Goal: Check status: Check status

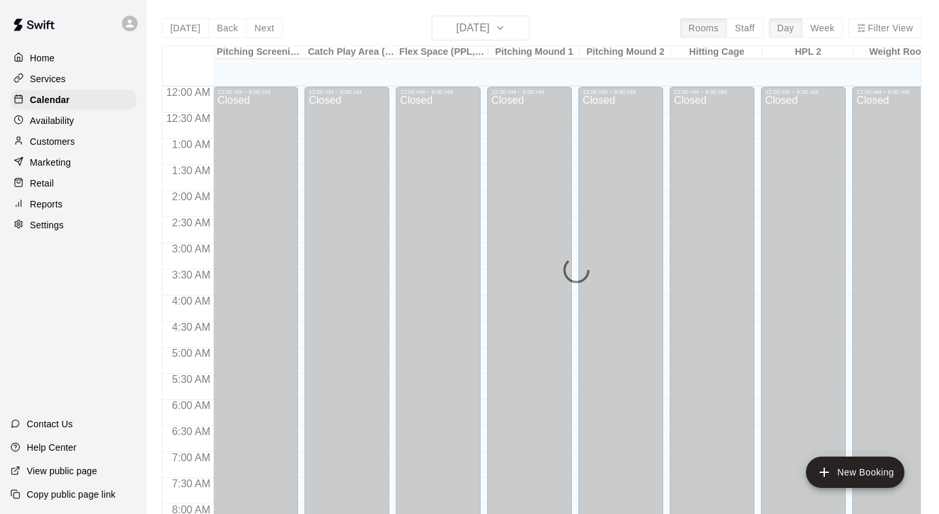
scroll to position [771, 0]
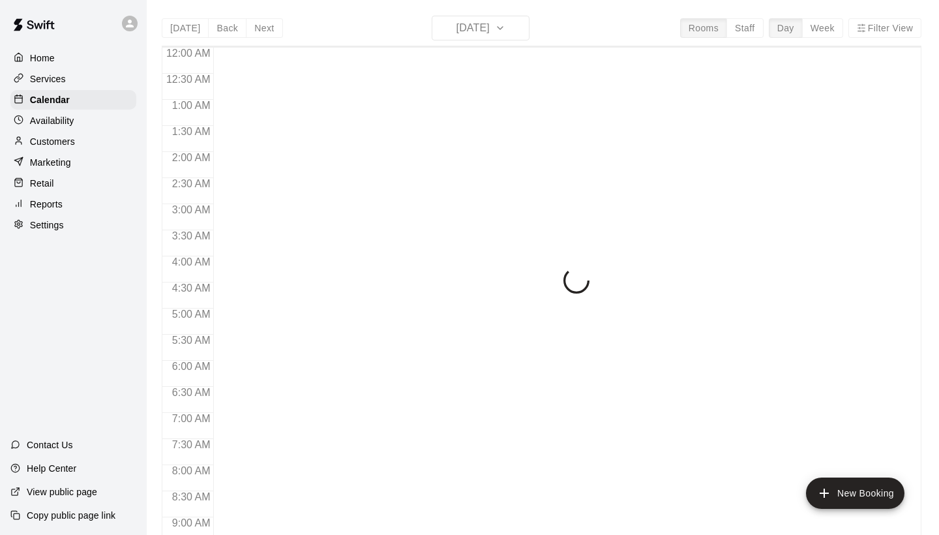
scroll to position [750, 0]
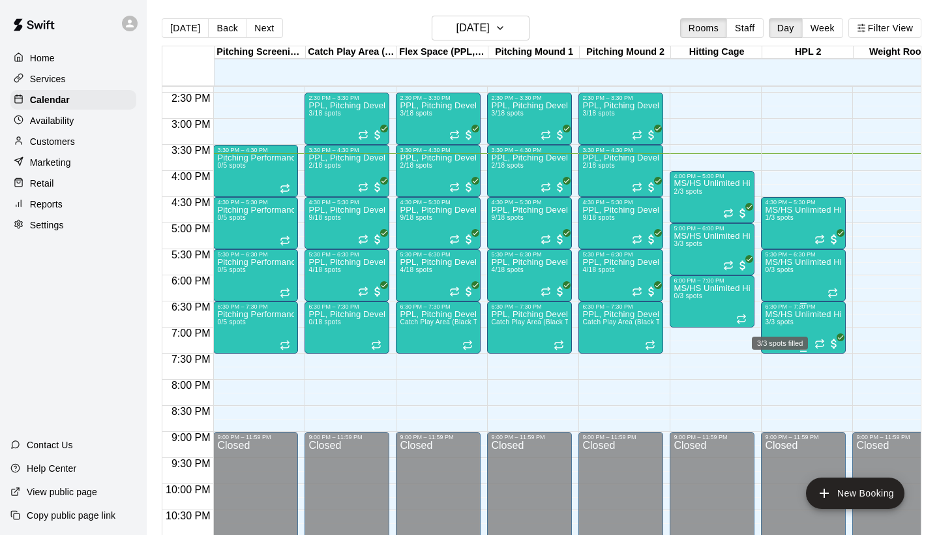
click at [777, 321] on span "3/3 spots" at bounding box center [779, 321] width 29 height 7
click at [774, 360] on img "edit" at bounding box center [778, 363] width 15 height 15
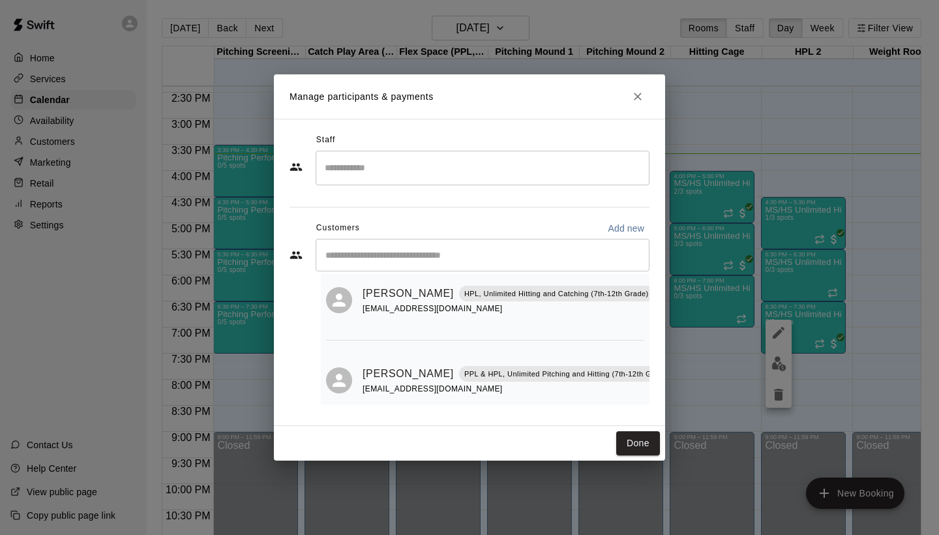
scroll to position [125, 0]
click at [636, 92] on icon "Close" at bounding box center [637, 96] width 13 height 13
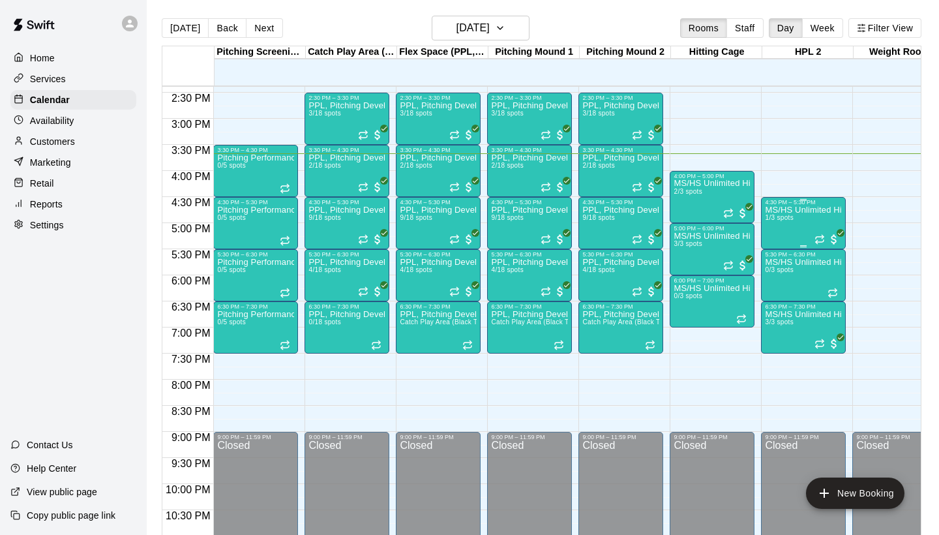
click at [778, 210] on p "MS/HS Unlimited Hitting" at bounding box center [803, 210] width 77 height 0
click at [776, 261] on img "edit" at bounding box center [778, 255] width 15 height 15
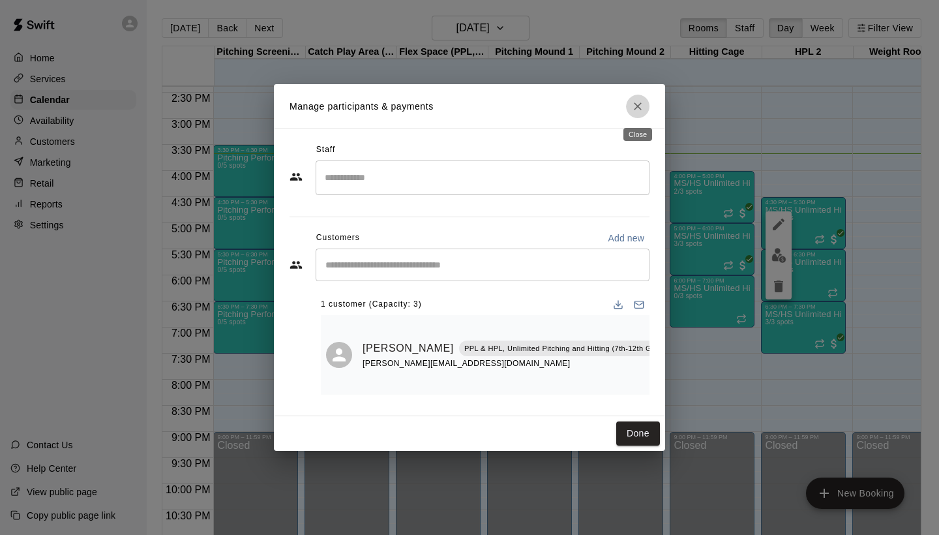
click at [641, 106] on icon "Close" at bounding box center [637, 106] width 13 height 13
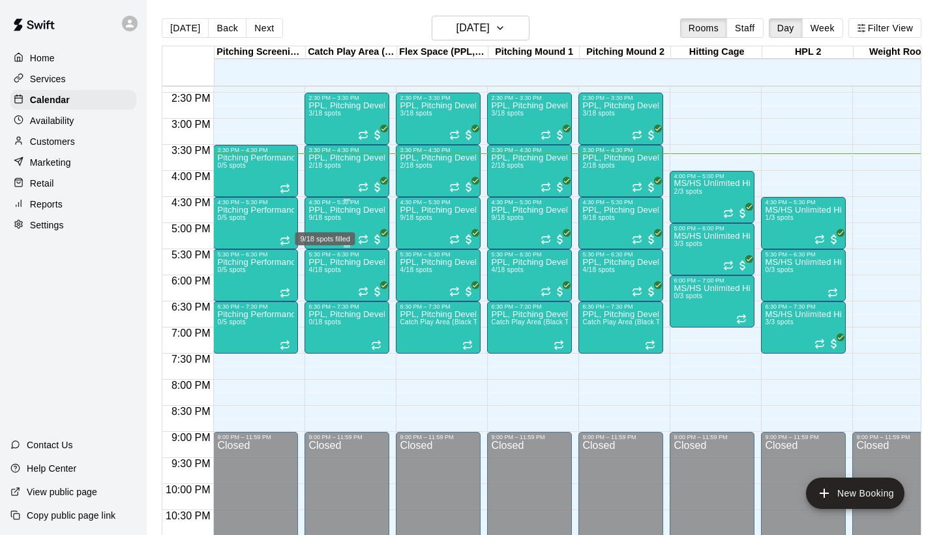
click at [324, 218] on span "9/18 spots" at bounding box center [324, 217] width 32 height 7
click at [327, 262] on img "edit" at bounding box center [322, 259] width 15 height 15
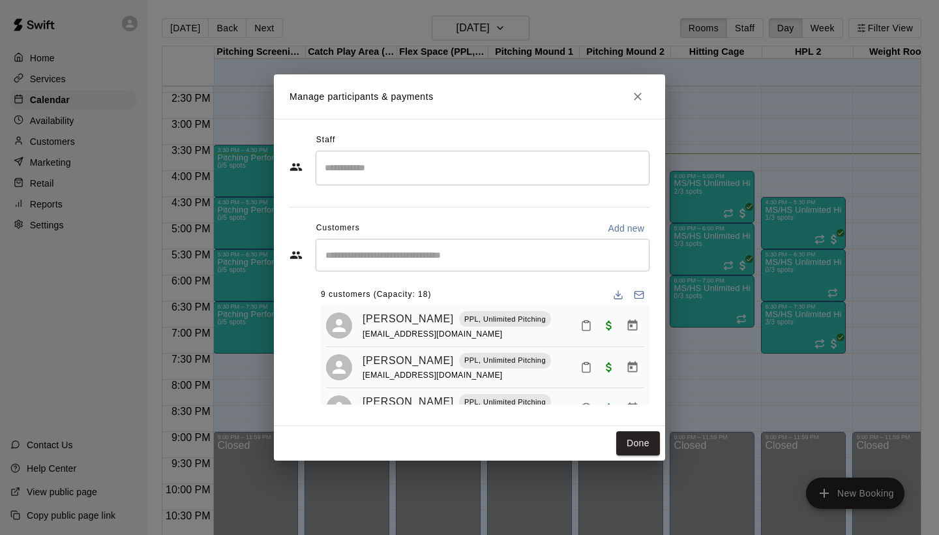
scroll to position [0, 0]
click at [639, 95] on icon "Close" at bounding box center [637, 96] width 13 height 13
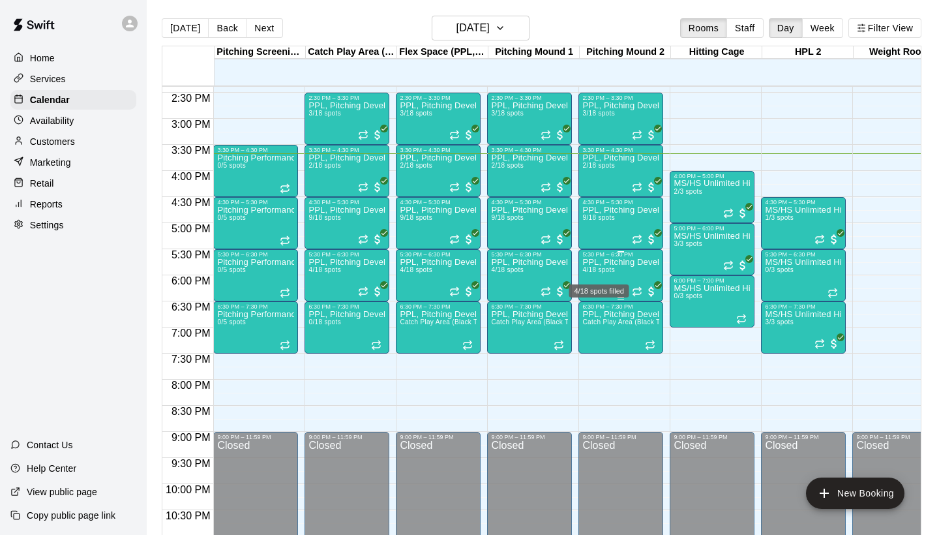
click at [600, 273] on span "4/18 spots" at bounding box center [598, 269] width 32 height 7
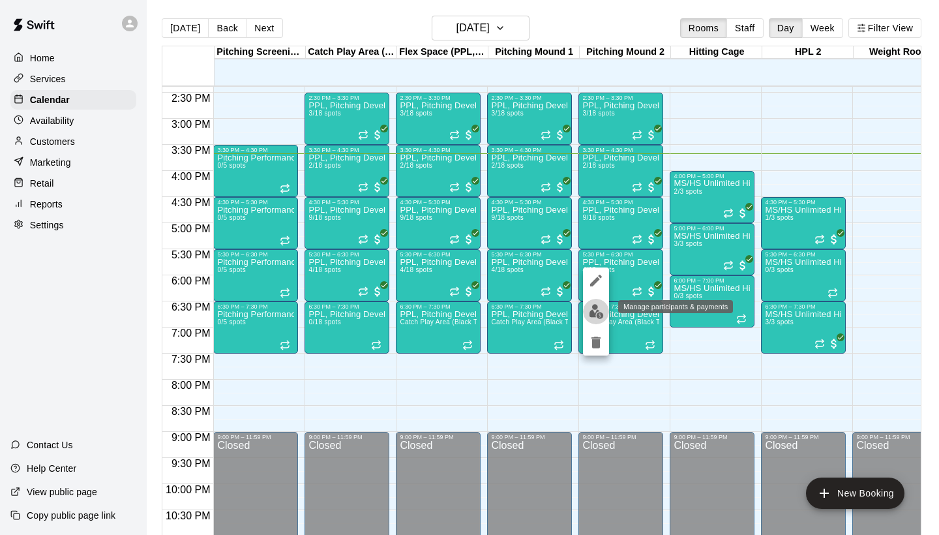
click at [596, 309] on img "edit" at bounding box center [596, 311] width 15 height 15
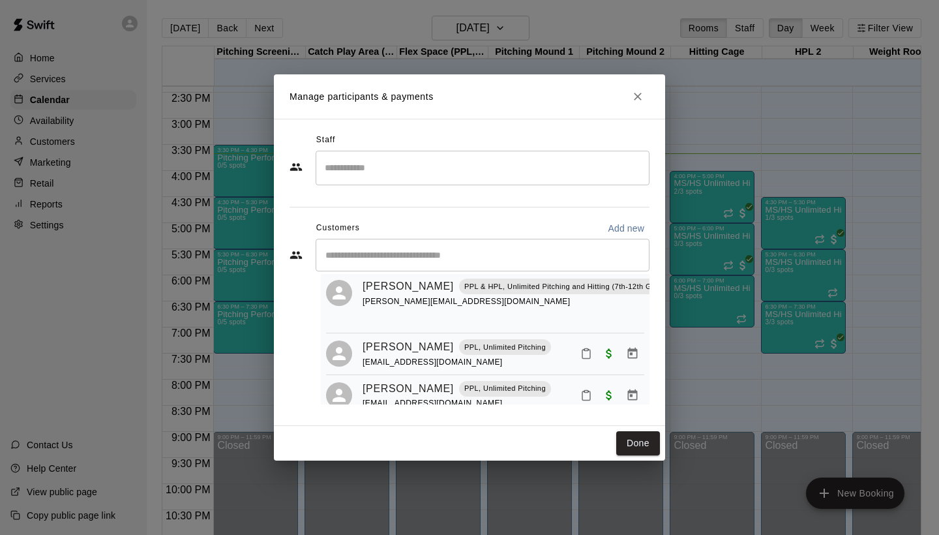
scroll to position [110, 0]
click at [638, 97] on icon "Close" at bounding box center [638, 97] width 8 height 8
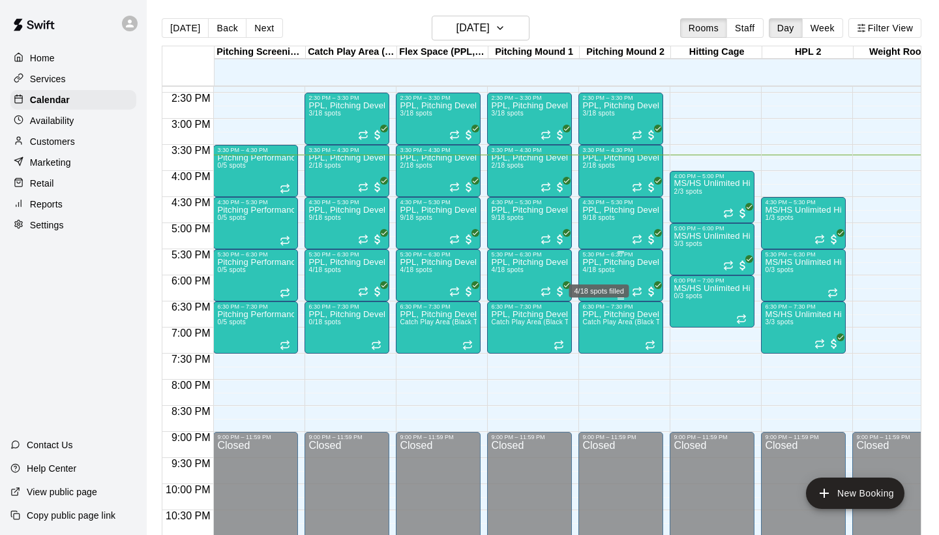
click at [604, 271] on span "4/18 spots" at bounding box center [598, 269] width 32 height 7
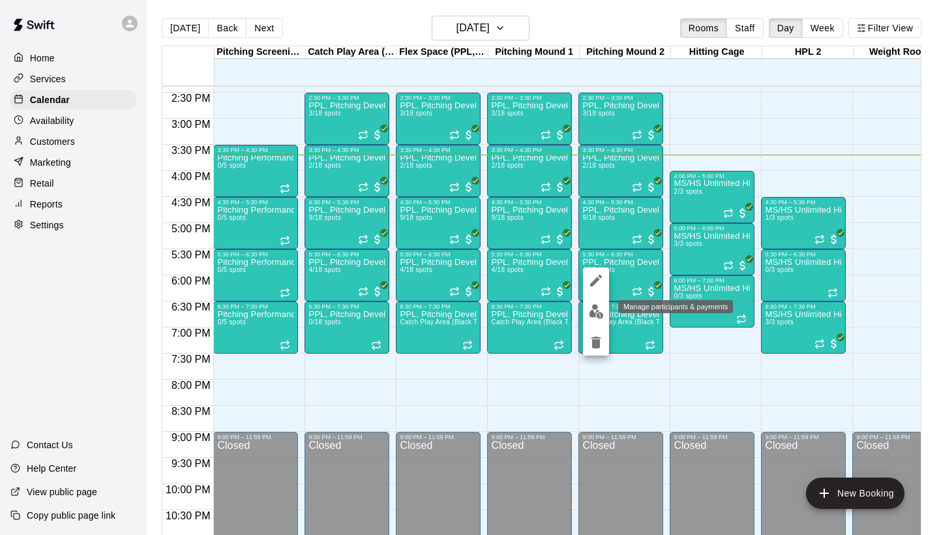
click at [589, 314] on img "edit" at bounding box center [596, 311] width 15 height 15
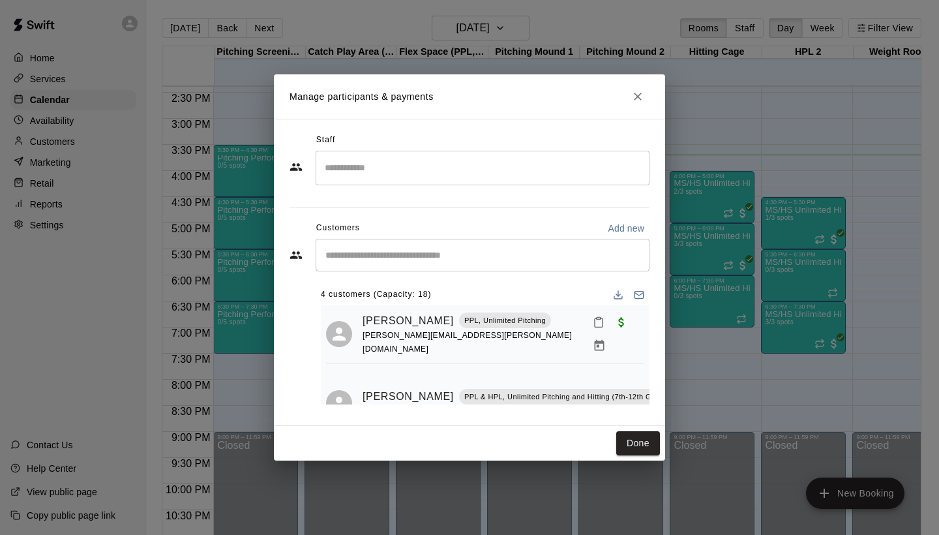
scroll to position [0, 0]
click at [640, 97] on icon "Close" at bounding box center [637, 96] width 13 height 13
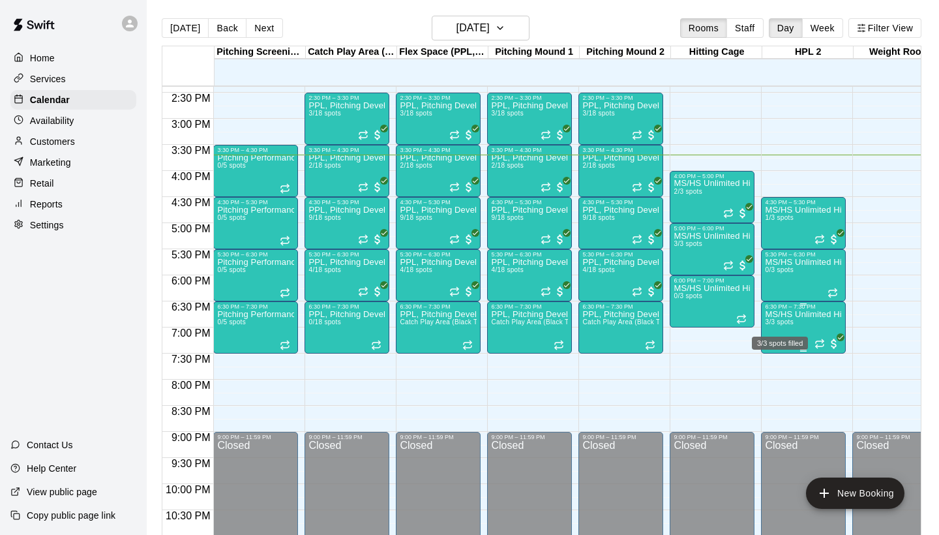
click at [786, 325] on span "3/3 spots" at bounding box center [779, 321] width 29 height 7
click at [775, 360] on img "edit" at bounding box center [778, 363] width 15 height 15
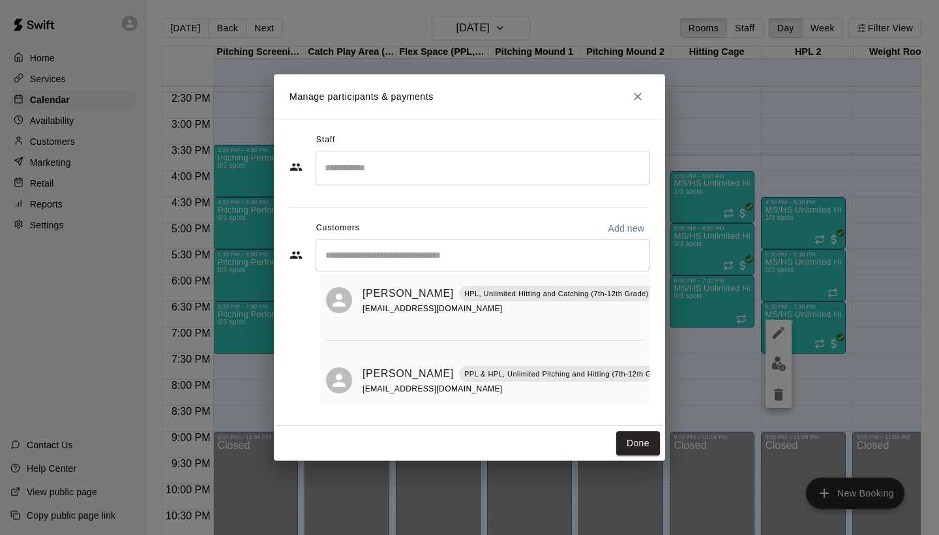
scroll to position [125, 0]
click at [645, 95] on button "Close" at bounding box center [637, 96] width 23 height 23
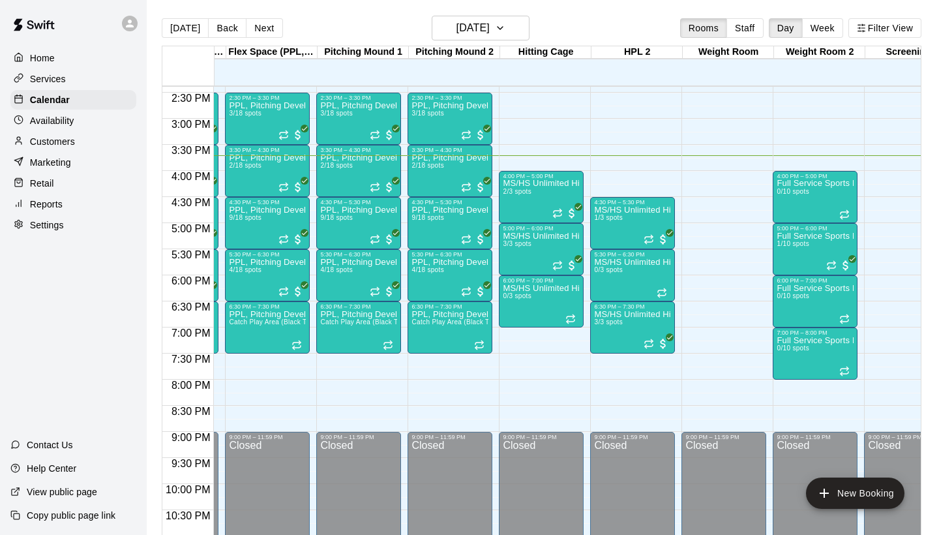
scroll to position [0, 0]
